Goal: Information Seeking & Learning: Understand process/instructions

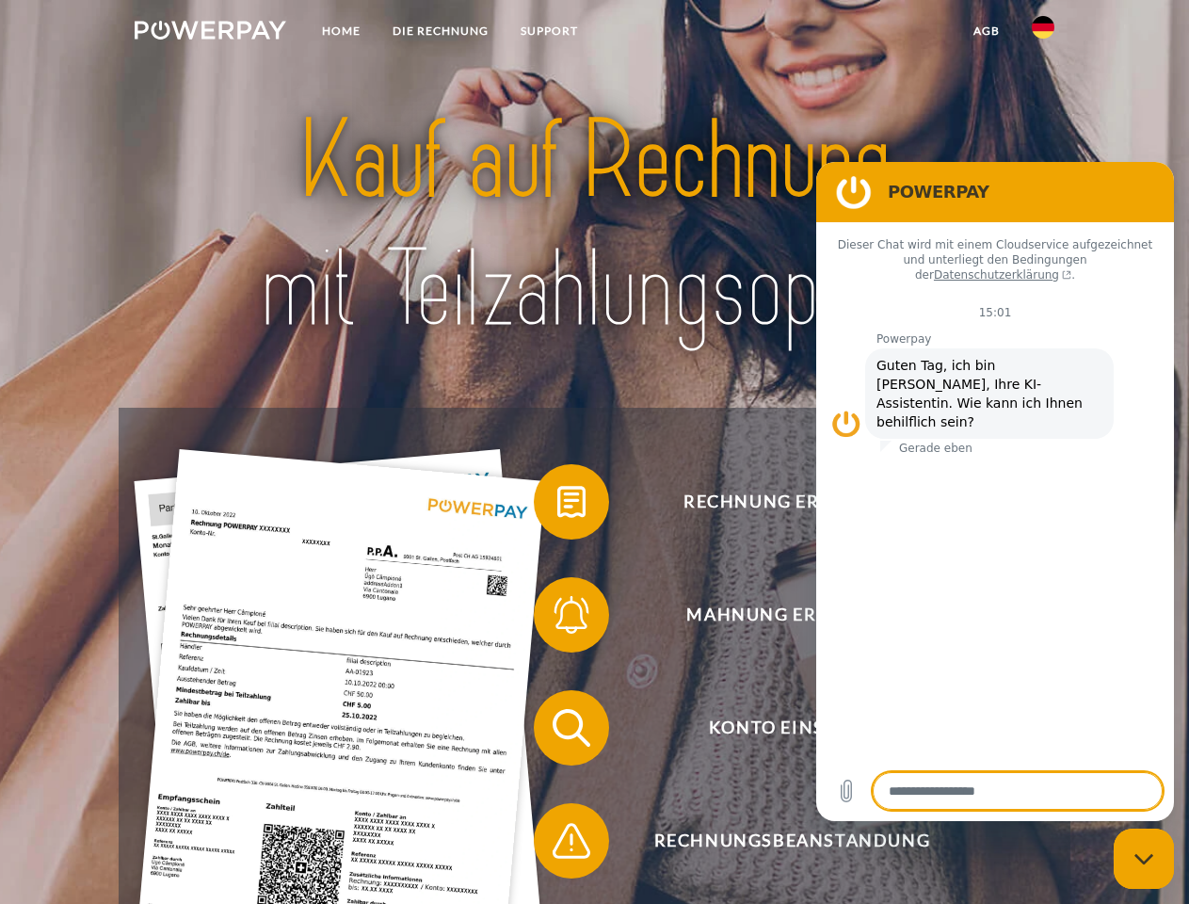
click at [210, 33] on img at bounding box center [211, 30] width 152 height 19
click at [1043, 33] on img at bounding box center [1043, 27] width 23 height 23
click at [986, 31] on link "agb" at bounding box center [987, 31] width 58 height 34
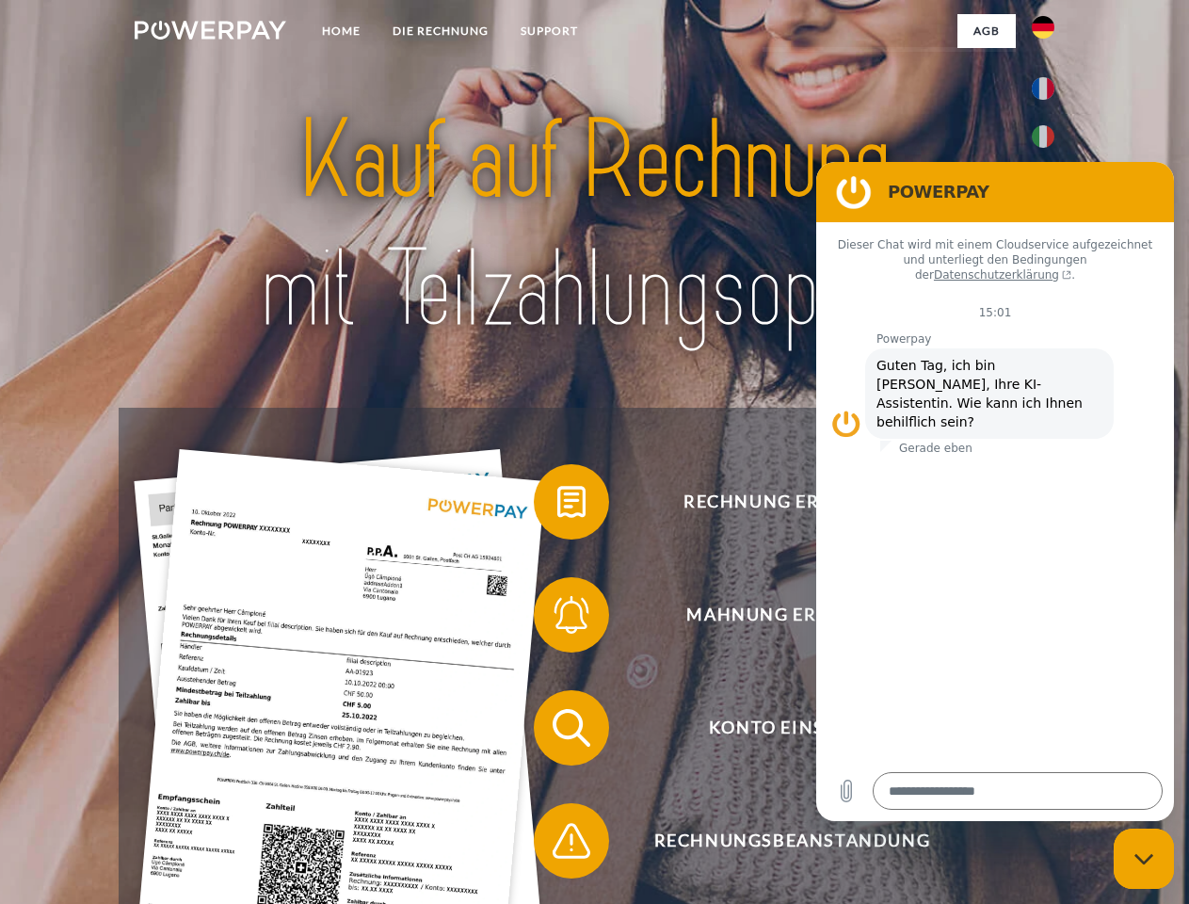
click at [557, 506] on span at bounding box center [543, 502] width 94 height 94
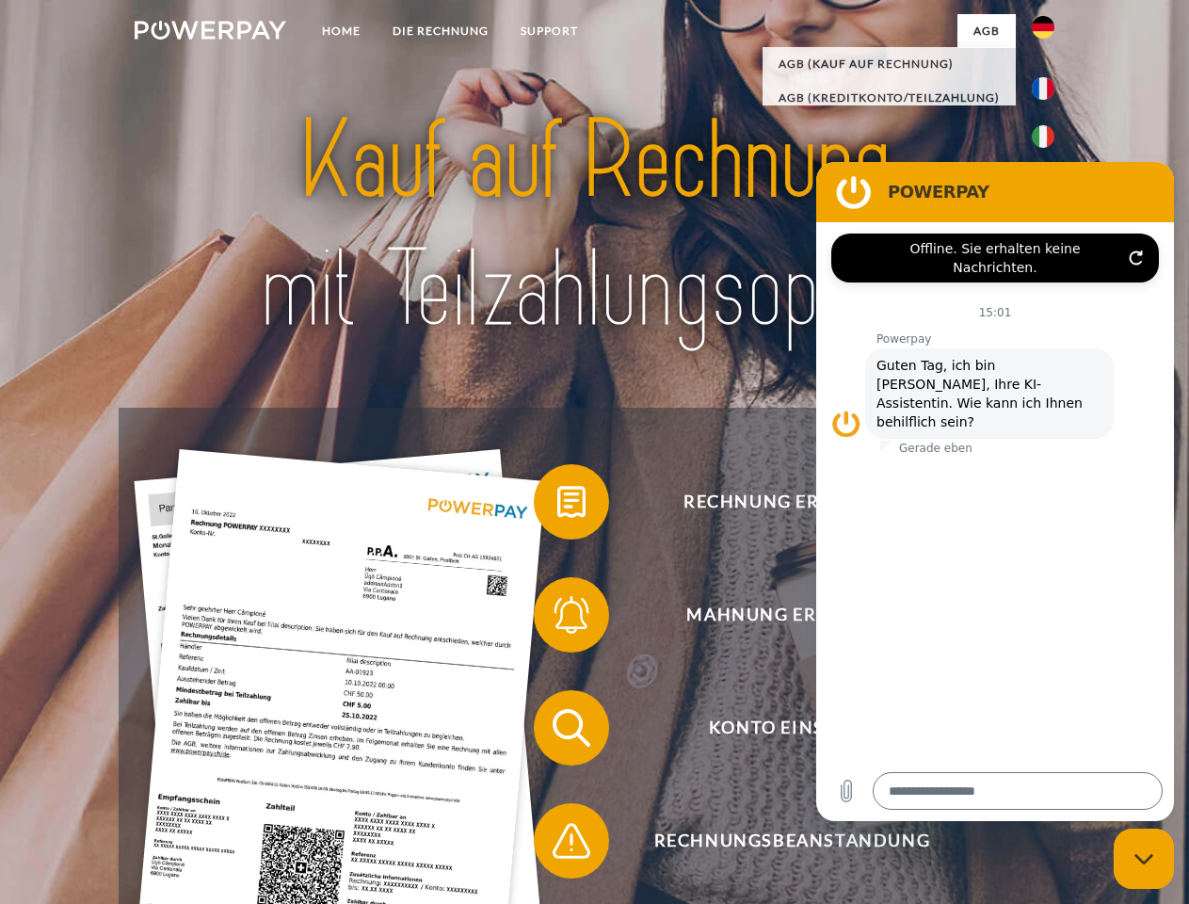
click at [557, 619] on span at bounding box center [543, 615] width 94 height 94
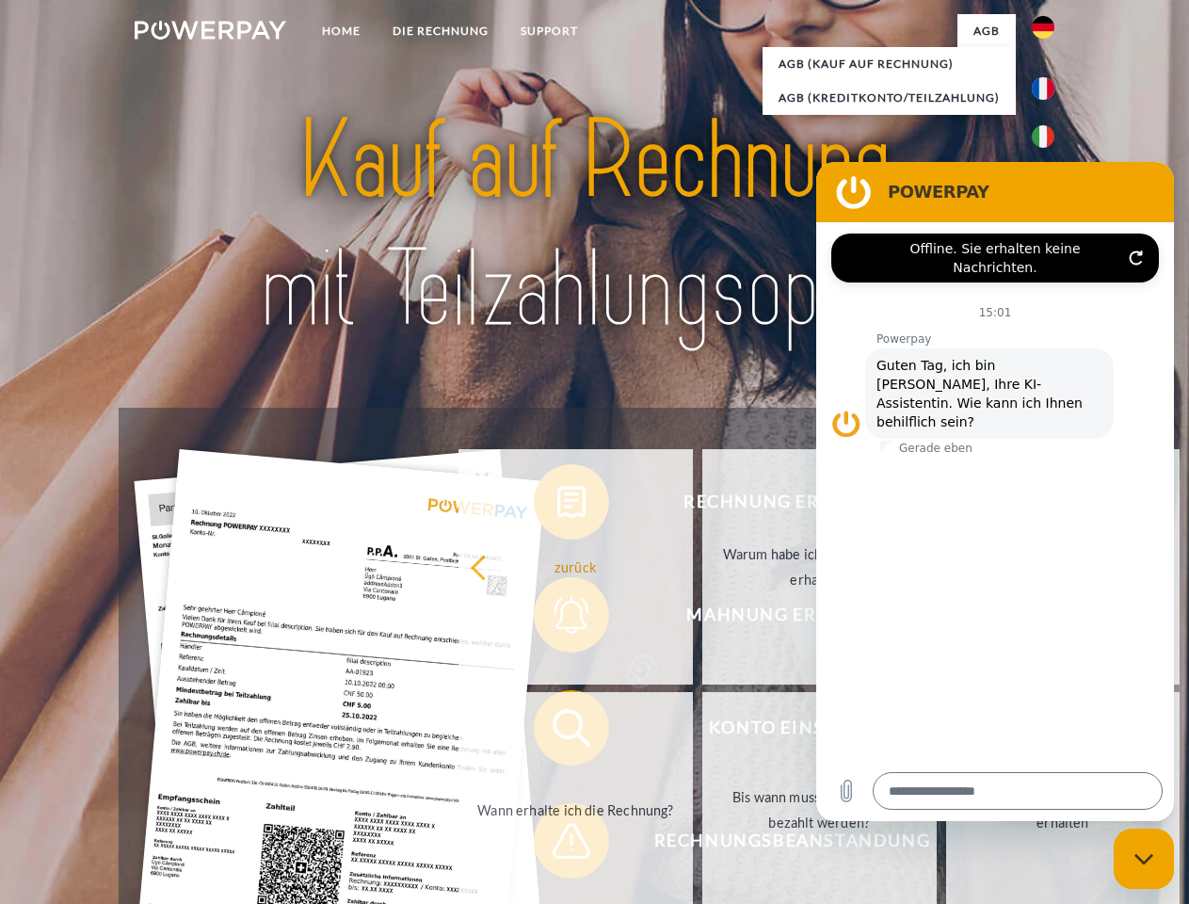
click at [702, 732] on link "Bis wann muss die Rechnung bezahlt werden?" at bounding box center [819, 809] width 234 height 235
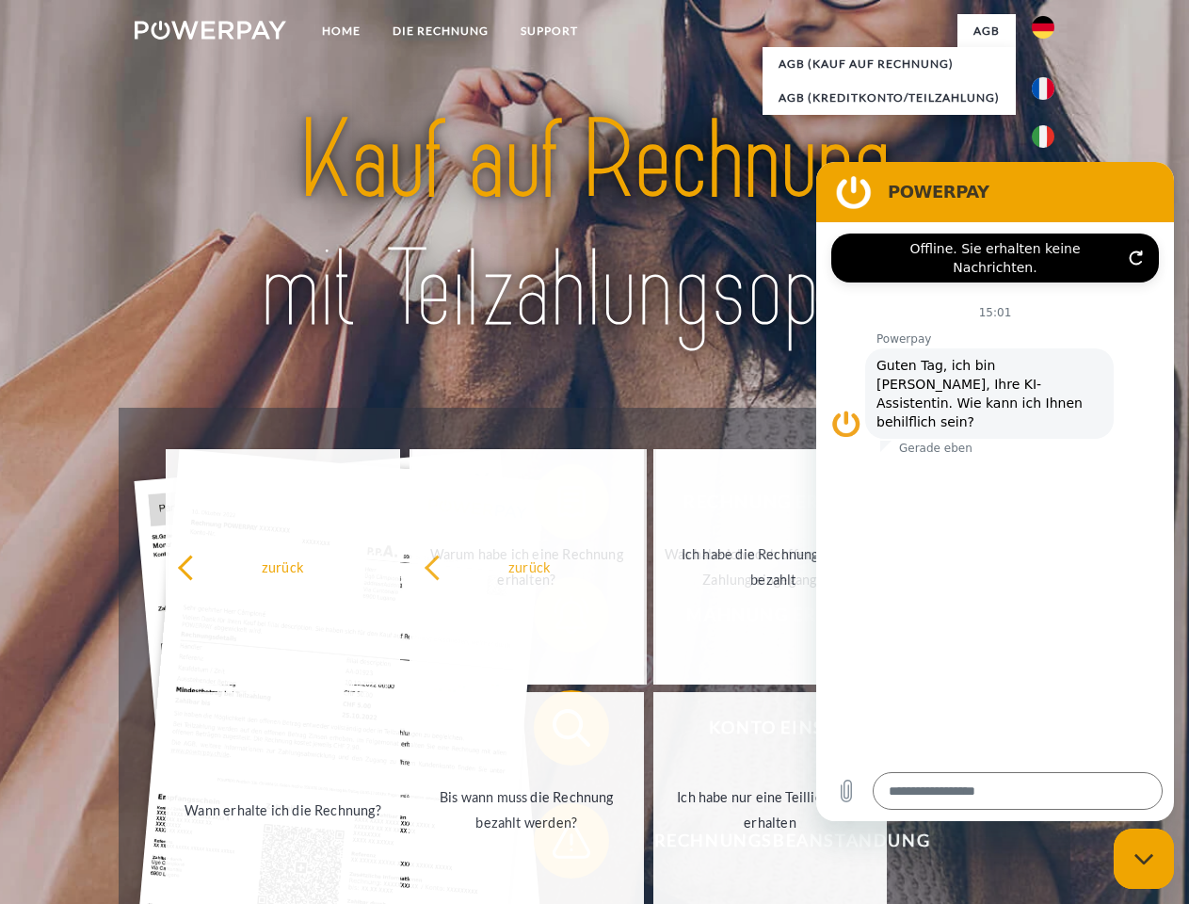
click at [557, 845] on span at bounding box center [543, 841] width 94 height 94
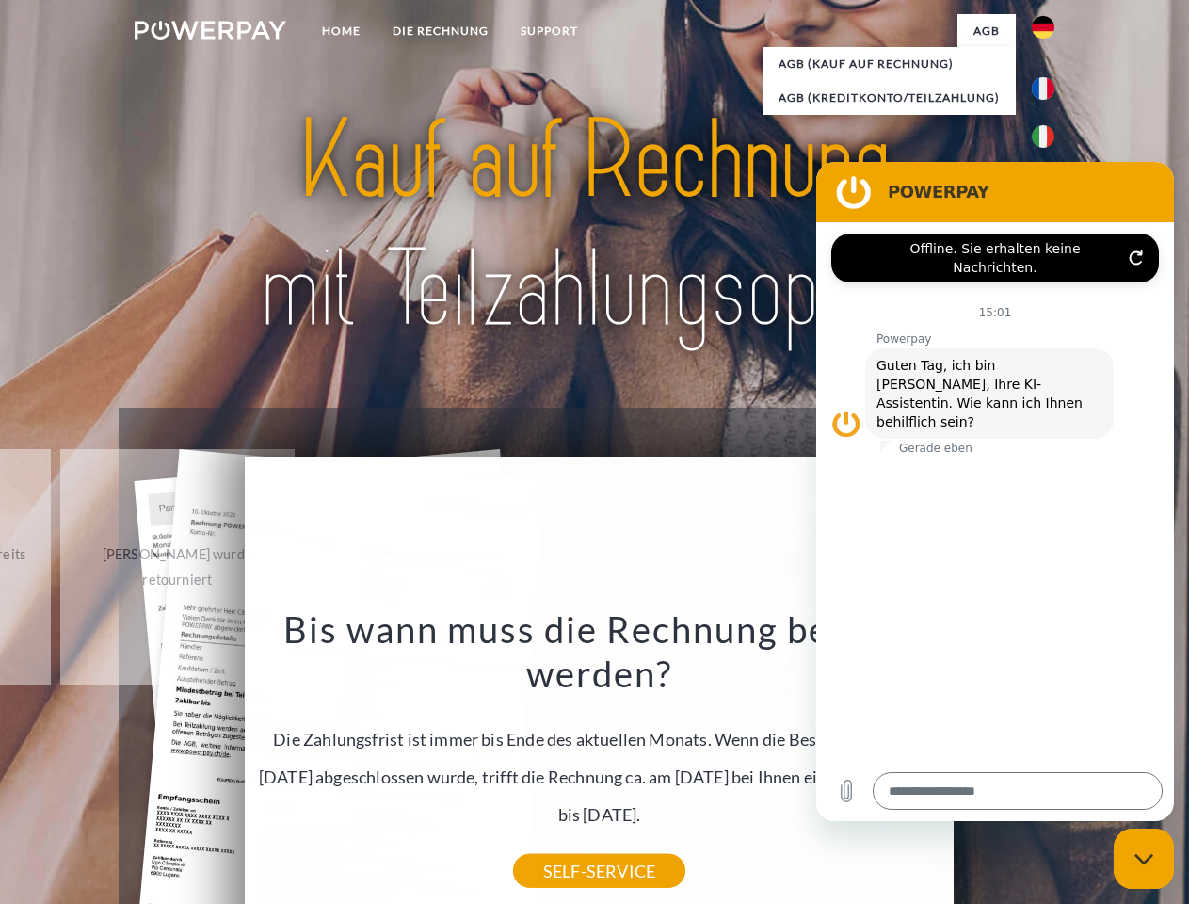
click at [1144, 859] on icon "Messaging-Fenster schließen" at bounding box center [1145, 859] width 20 height 12
type textarea "*"
